Goal: Task Accomplishment & Management: Manage account settings

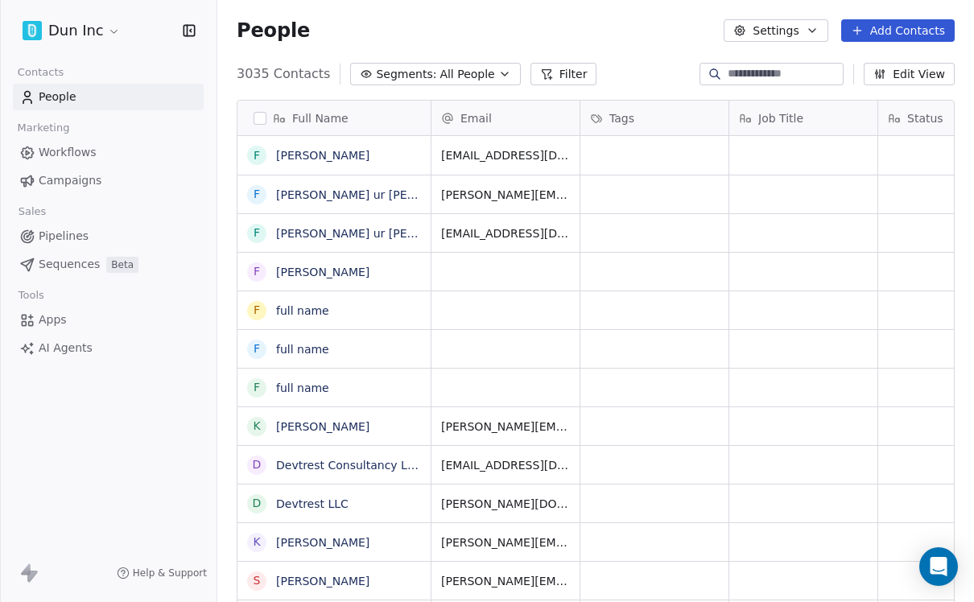
scroll to position [551, 757]
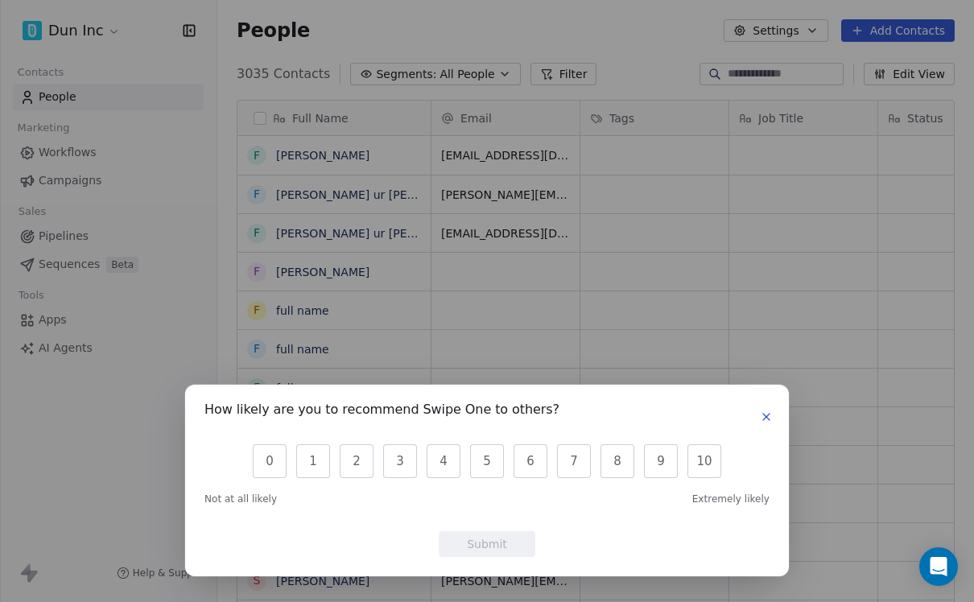
click at [761, 424] on button "button" at bounding box center [766, 416] width 19 height 19
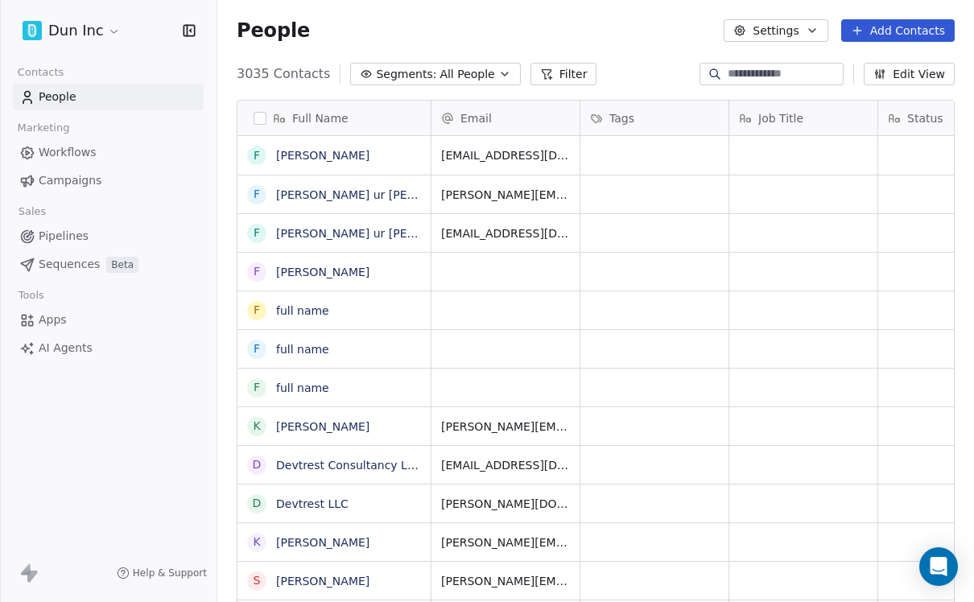
scroll to position [23, 0]
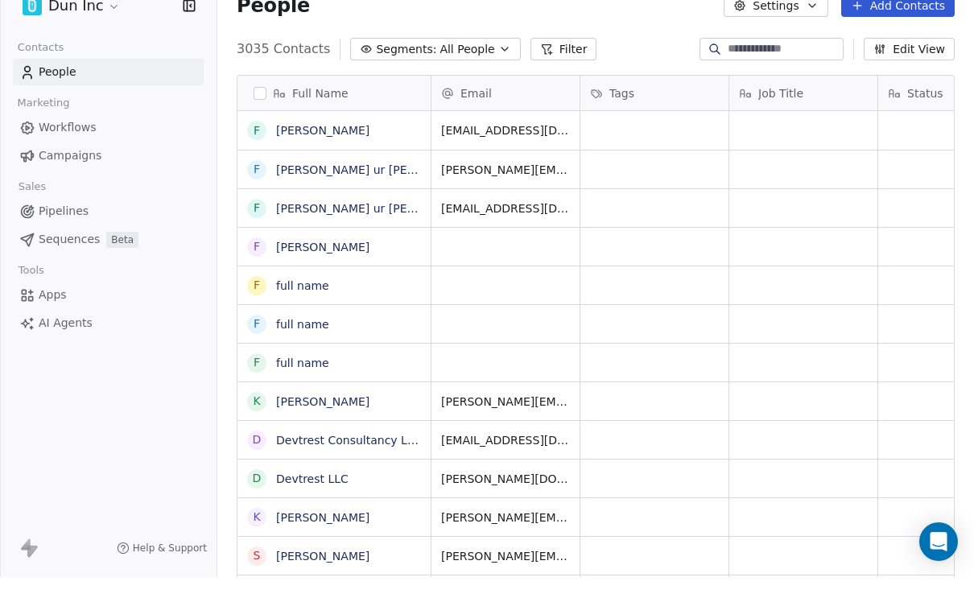
click at [36, 413] on div "Dun Inc Contacts People Marketing Workflows Campaigns Sales Pipelines Sequences…" at bounding box center [108, 301] width 217 height 602
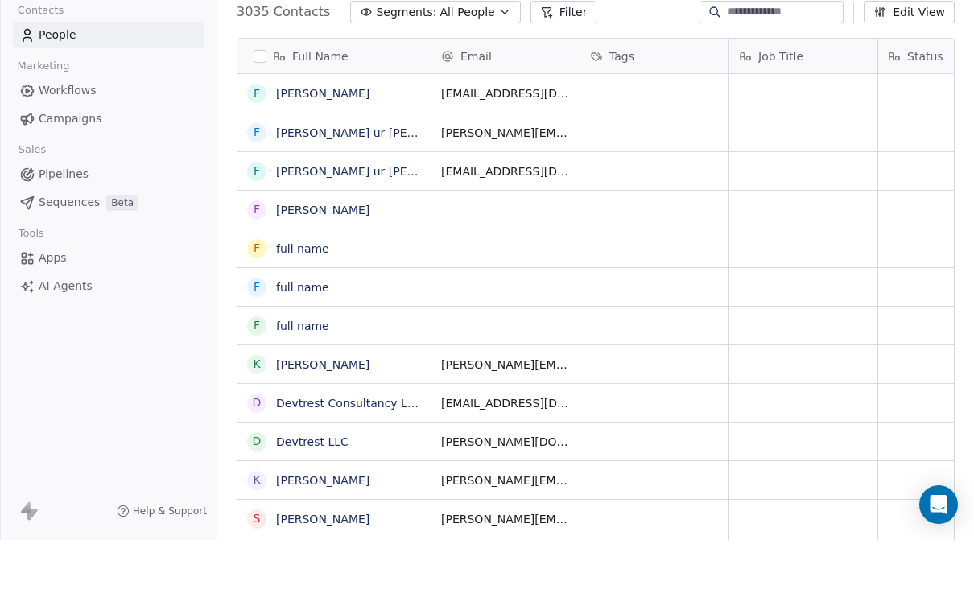
scroll to position [0, 0]
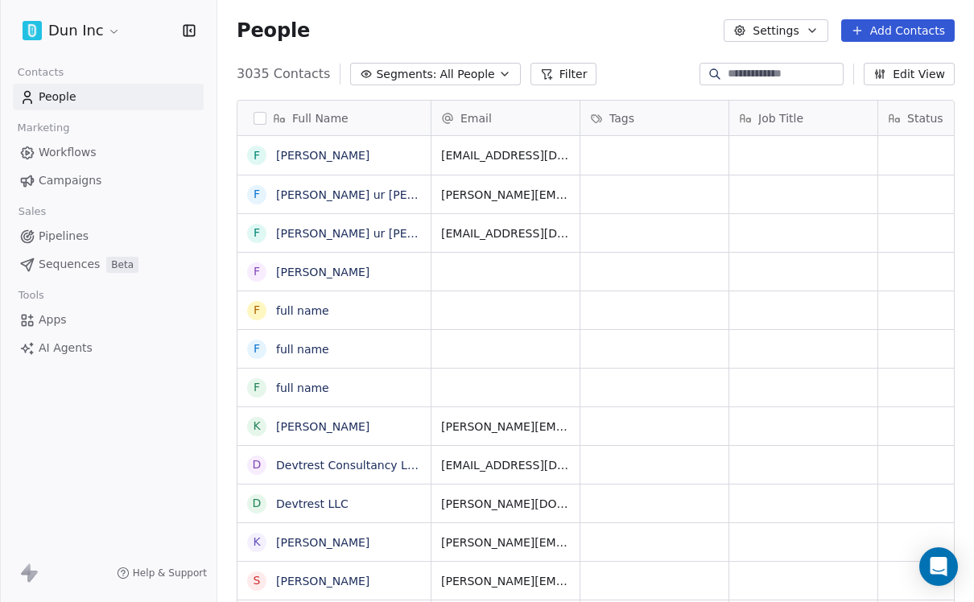
click at [47, 82] on span "Contacts" at bounding box center [40, 72] width 60 height 24
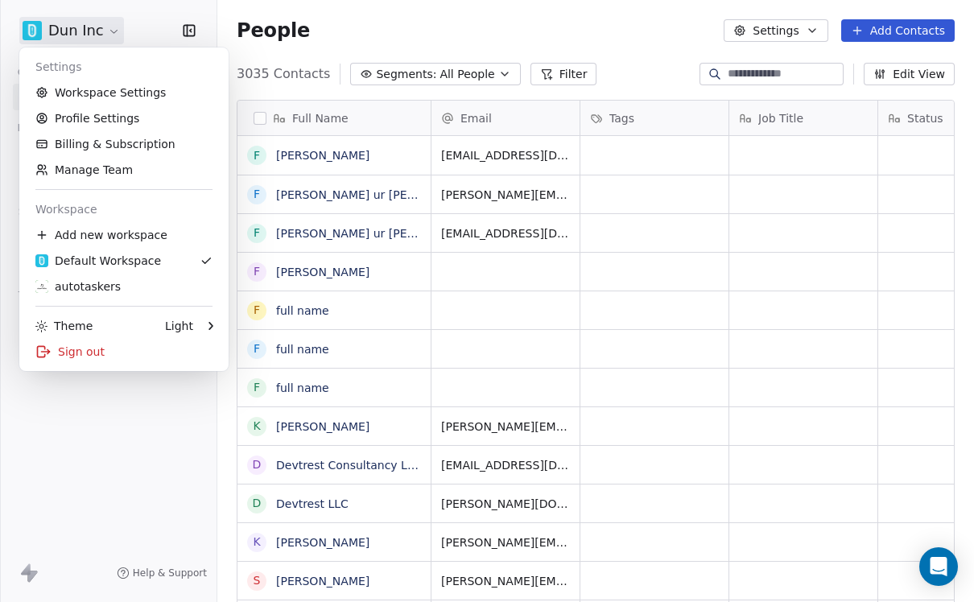
click at [72, 171] on link "Manage Team" at bounding box center [124, 170] width 196 height 26
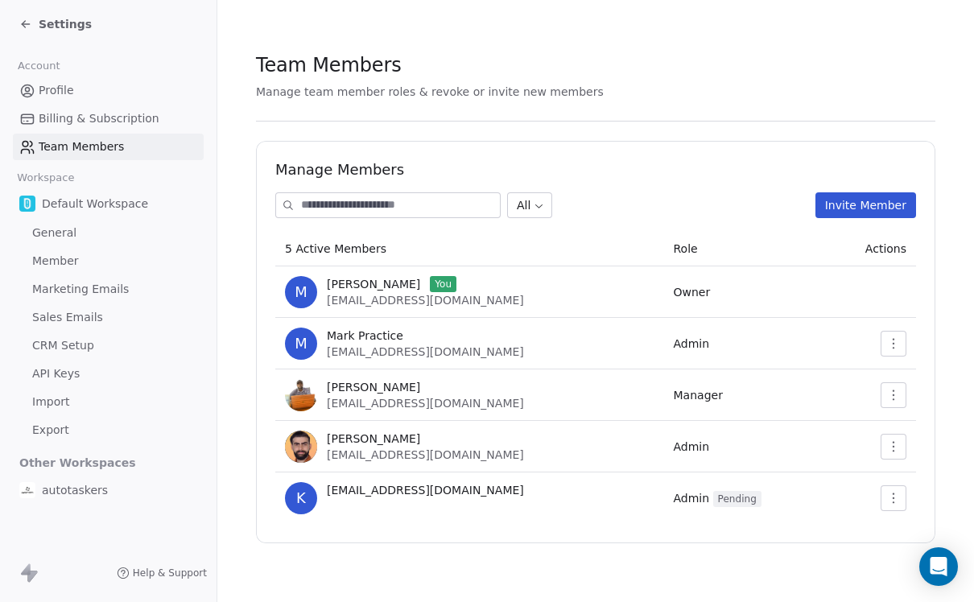
scroll to position [23, 0]
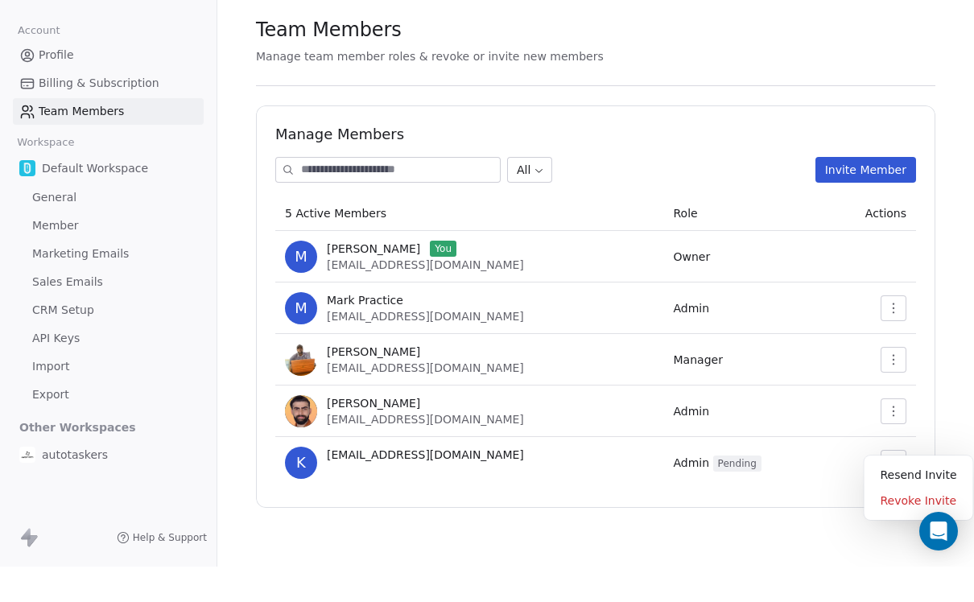
click at [902, 485] on button "button" at bounding box center [894, 498] width 26 height 26
click at [920, 472] on div "Remove Member" at bounding box center [909, 485] width 115 height 26
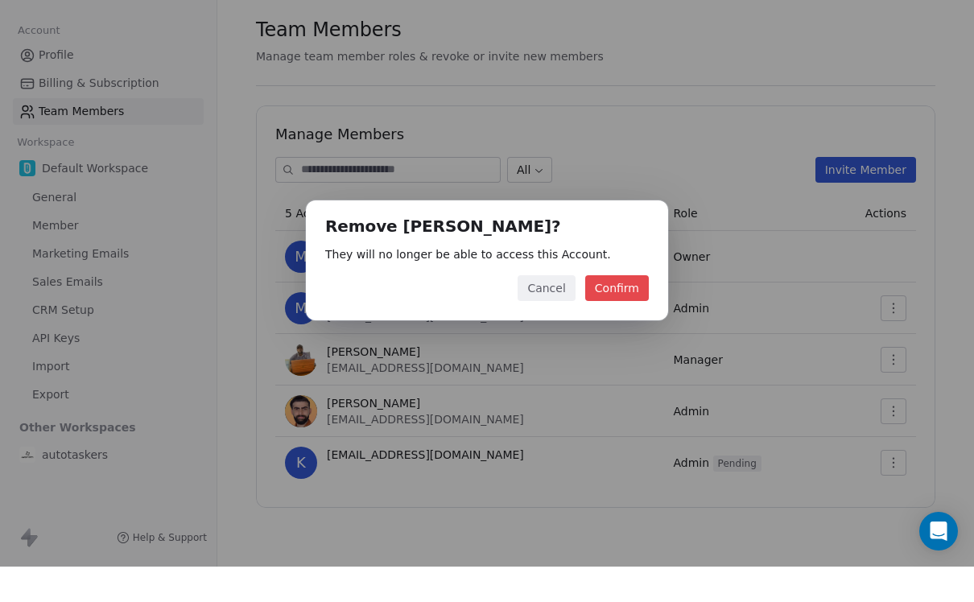
click at [645, 311] on button "Confirm" at bounding box center [617, 324] width 64 height 26
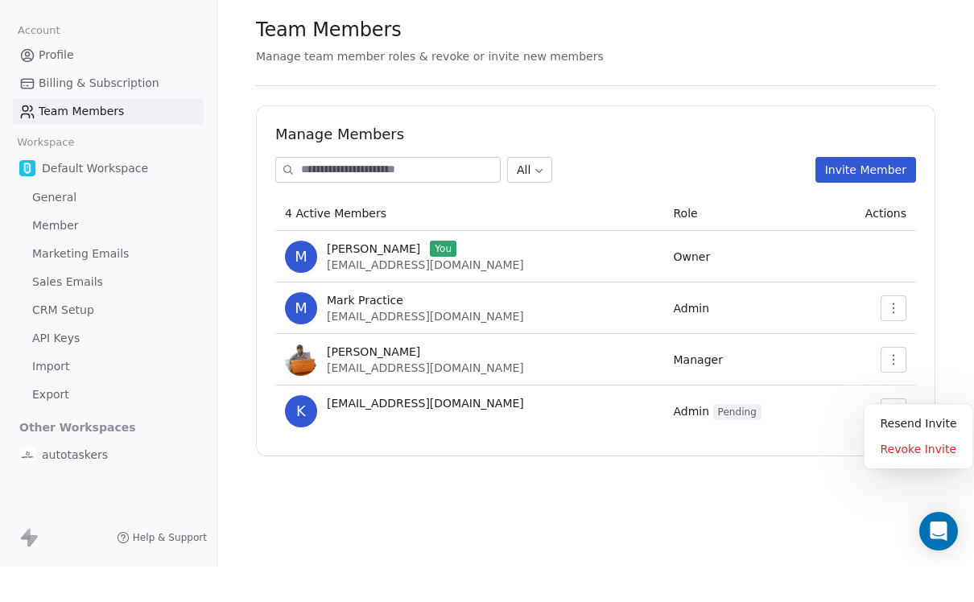
click at [900, 440] on icon "button" at bounding box center [893, 446] width 13 height 13
click at [476, 431] on span "[EMAIL_ADDRESS][DOMAIN_NAME]" at bounding box center [425, 439] width 197 height 16
click at [436, 431] on span "[EMAIL_ADDRESS][DOMAIN_NAME]" at bounding box center [425, 439] width 197 height 16
click at [887, 192] on button "Invite Member" at bounding box center [865, 205] width 101 height 26
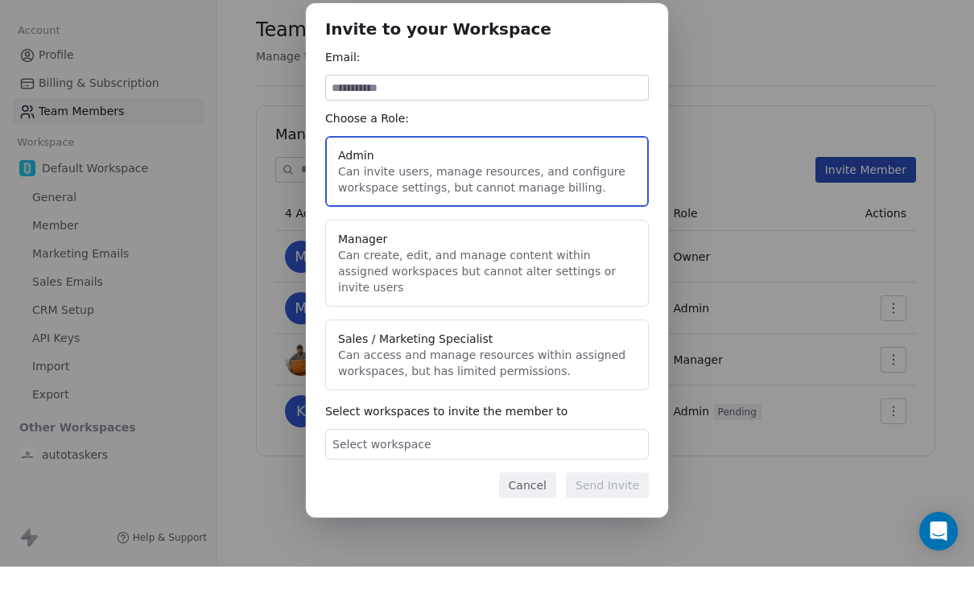
click at [532, 508] on button "Cancel" at bounding box center [527, 521] width 57 height 26
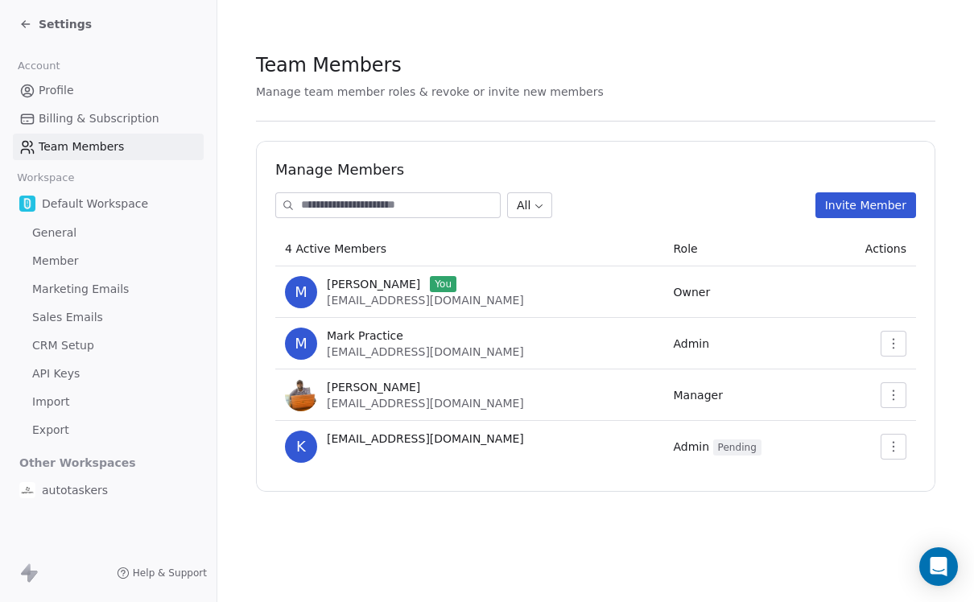
click at [419, 397] on span "[EMAIL_ADDRESS][DOMAIN_NAME]" at bounding box center [425, 403] width 197 height 13
click at [651, 374] on td "[PERSON_NAME] [EMAIL_ADDRESS][DOMAIN_NAME]" at bounding box center [469, 395] width 389 height 52
click at [699, 379] on td "Manager" at bounding box center [744, 395] width 161 height 52
click at [929, 490] on div "Revoke Invite" at bounding box center [919, 485] width 96 height 26
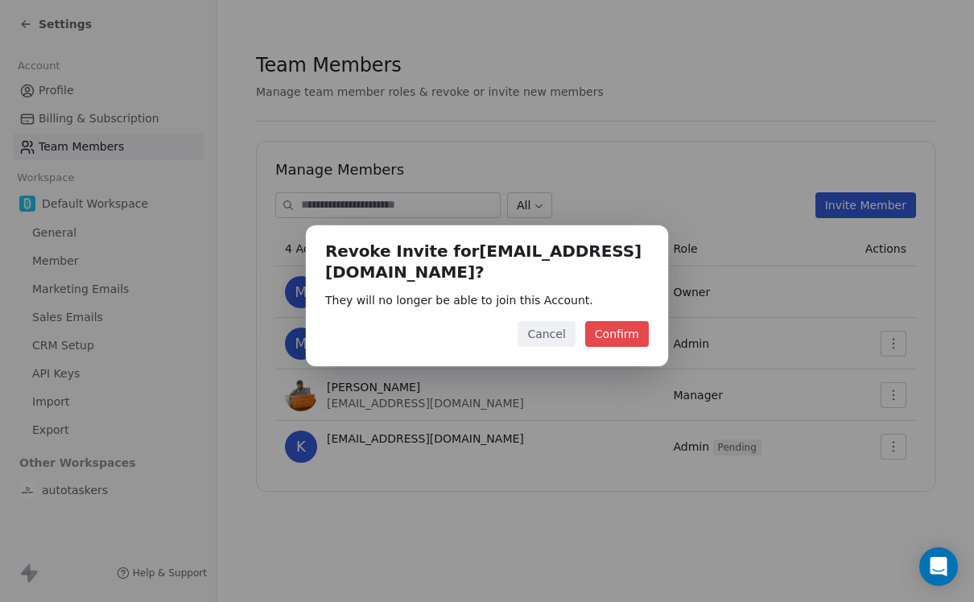
click at [640, 336] on button "Confirm" at bounding box center [617, 334] width 64 height 26
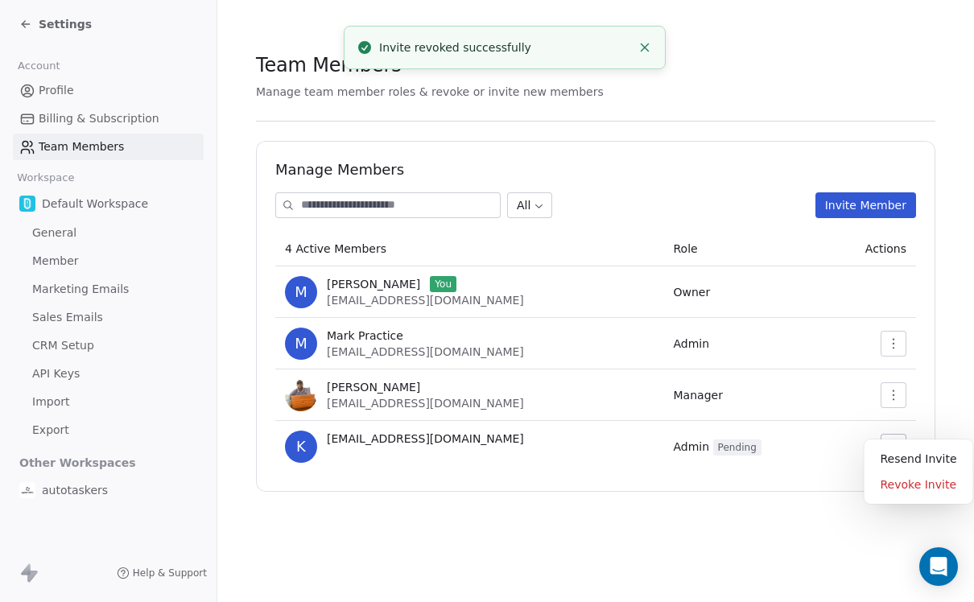
click at [881, 434] on button "button" at bounding box center [894, 447] width 26 height 26
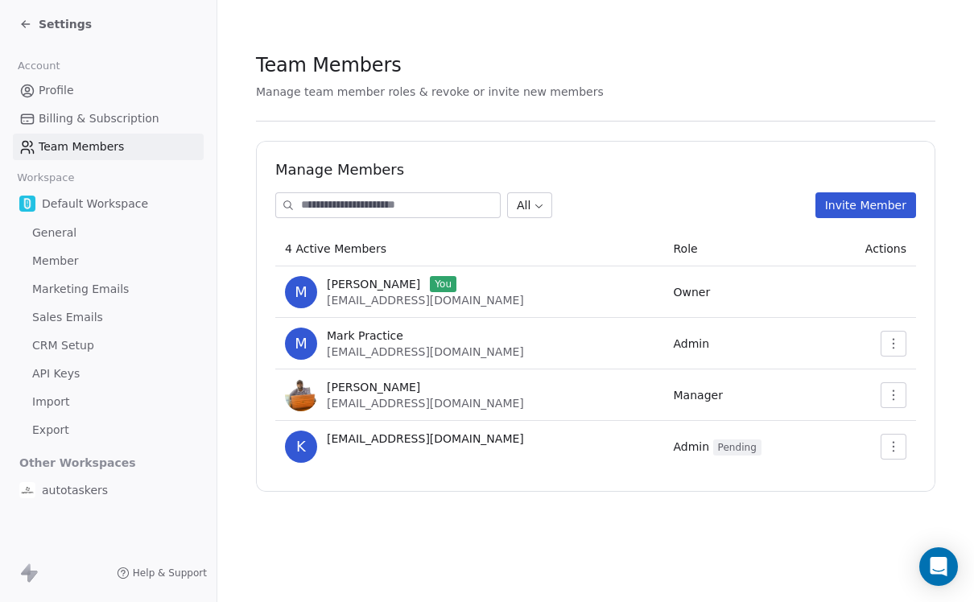
click at [406, 431] on span "[EMAIL_ADDRESS][DOMAIN_NAME]" at bounding box center [425, 439] width 197 height 16
click at [405, 431] on span "[EMAIL_ADDRESS][DOMAIN_NAME]" at bounding box center [425, 439] width 197 height 16
click at [518, 443] on td "k [EMAIL_ADDRESS][DOMAIN_NAME]" at bounding box center [469, 447] width 389 height 52
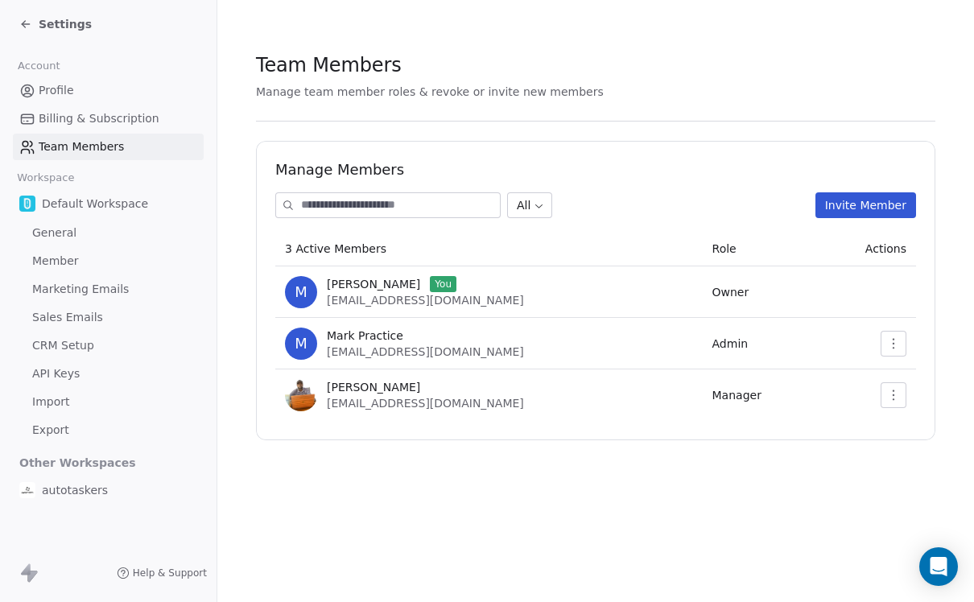
click at [872, 192] on button "Invite Member" at bounding box center [865, 205] width 101 height 26
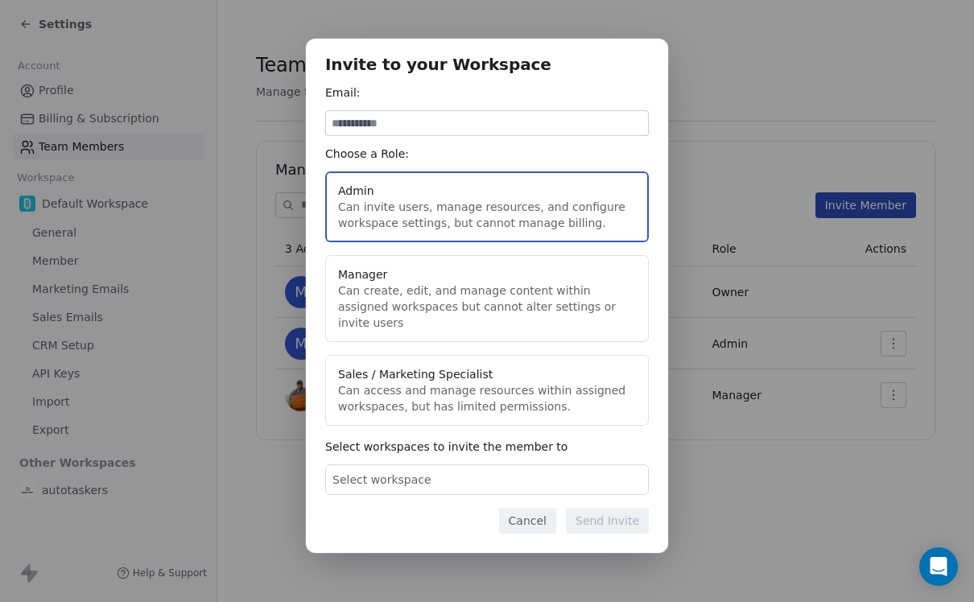
click at [612, 209] on button "Admin Can invite users, manage resources, and configure workspace settings, but…" at bounding box center [487, 206] width 324 height 71
click at [582, 130] on input at bounding box center [487, 123] width 322 height 24
type input "**********"
click at [566, 473] on div "Select workspace" at bounding box center [487, 479] width 324 height 31
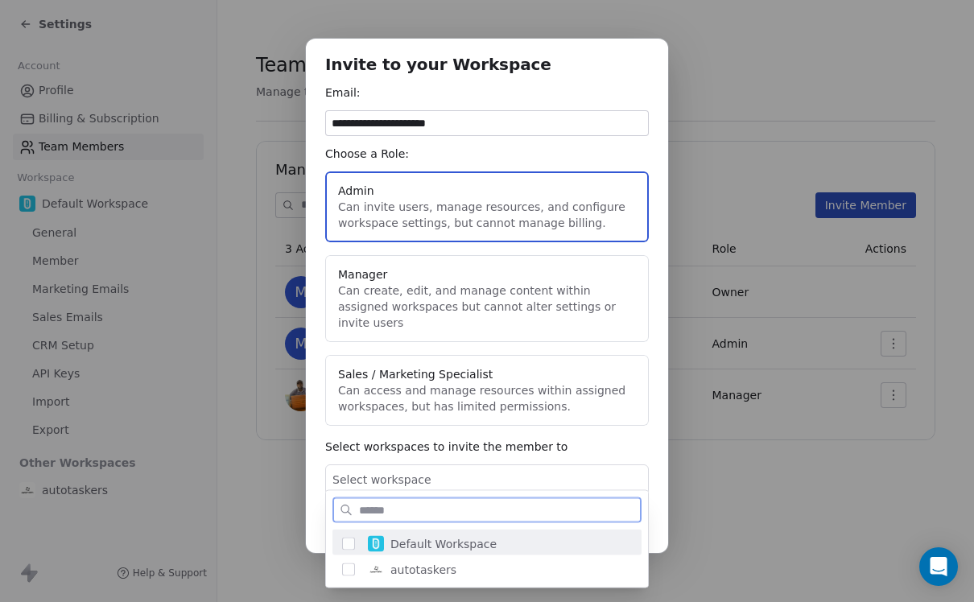
click at [410, 542] on span "Default Workspace" at bounding box center [443, 544] width 106 height 16
click at [522, 540] on div "Default Workspace" at bounding box center [496, 544] width 270 height 29
click at [489, 530] on div "Default Workspace" at bounding box center [496, 544] width 270 height 29
click at [662, 481] on div "**********" at bounding box center [487, 301] width 974 height 576
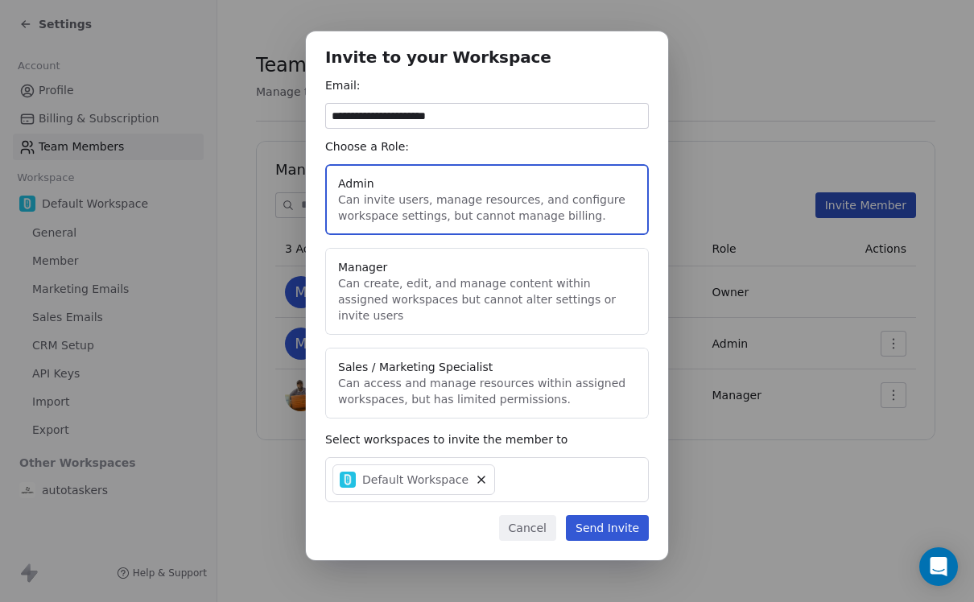
click at [625, 530] on button "Send Invite" at bounding box center [607, 528] width 83 height 26
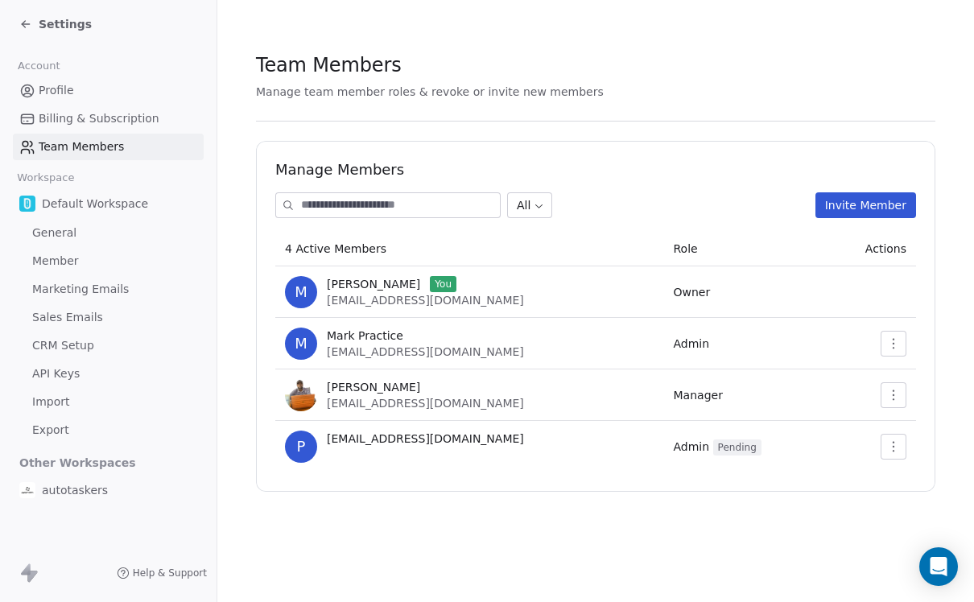
scroll to position [0, 0]
